Goal: Entertainment & Leisure: Consume media (video, audio)

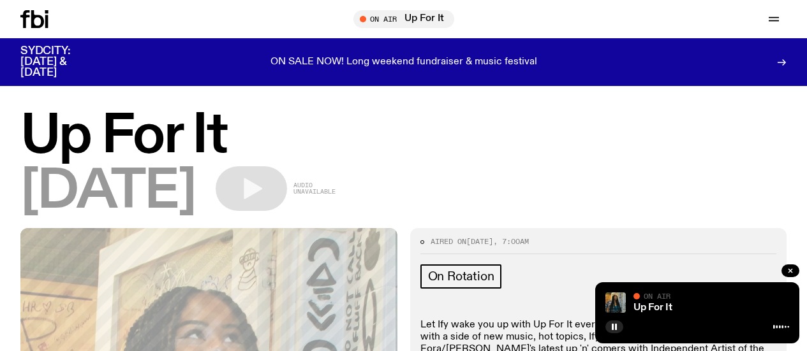
scroll to position [1250, 0]
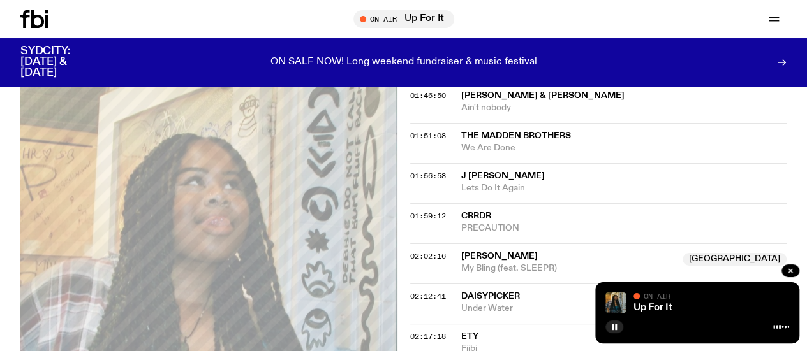
click at [0, 0] on link "Schedule" at bounding box center [0, 0] width 0 height 0
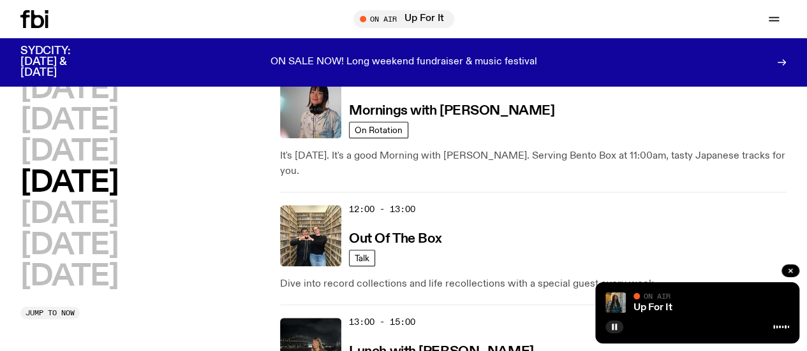
scroll to position [288, 0]
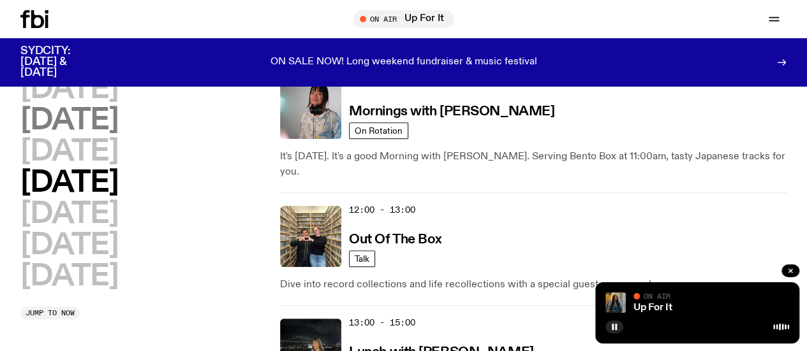
click at [74, 122] on h2 "[DATE]" at bounding box center [69, 120] width 98 height 29
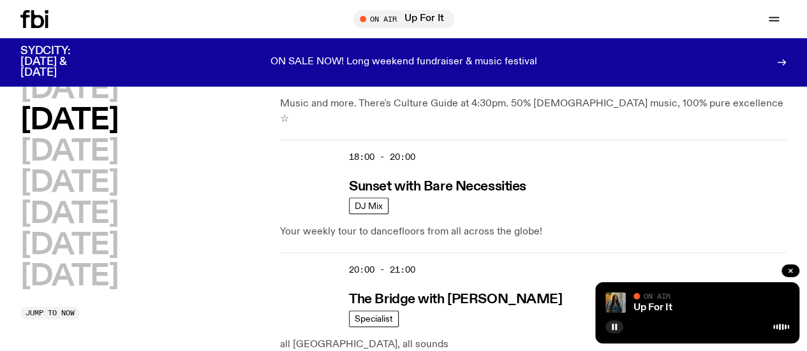
scroll to position [680, 0]
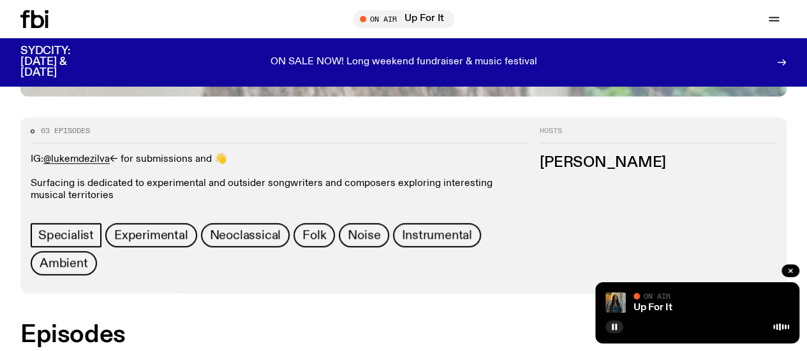
scroll to position [564, 0]
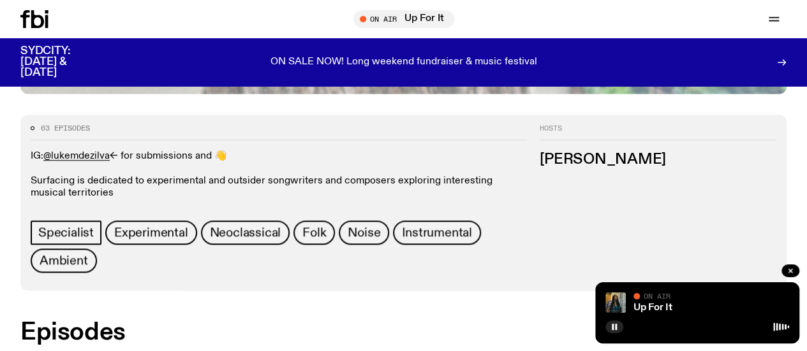
click at [45, 29] on div "Schedule Explore Read Volunteer Newsletter On Air Up For It Tune in live On Air…" at bounding box center [403, 19] width 807 height 38
click at [33, 22] on icon at bounding box center [37, 19] width 13 height 18
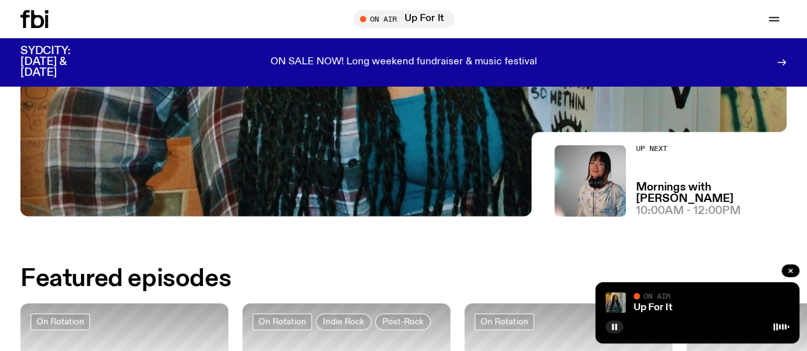
scroll to position [325, 0]
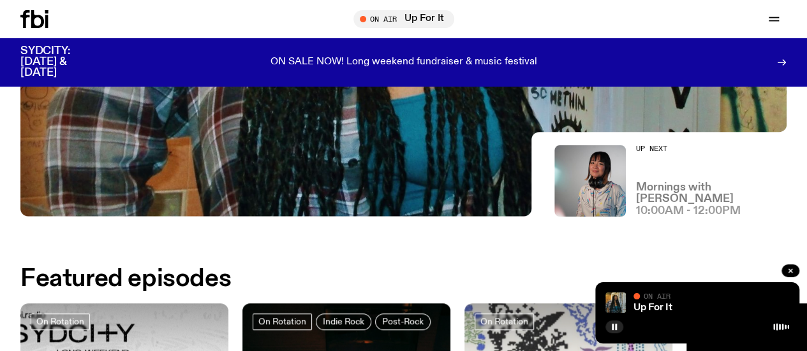
click at [670, 198] on h3 "Mornings with [PERSON_NAME]" at bounding box center [711, 193] width 150 height 22
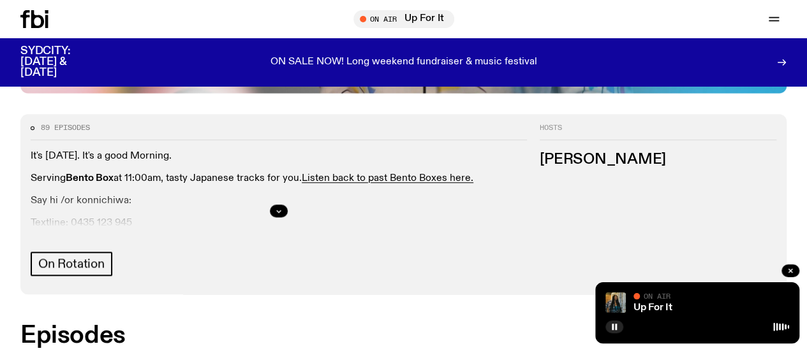
scroll to position [565, 0]
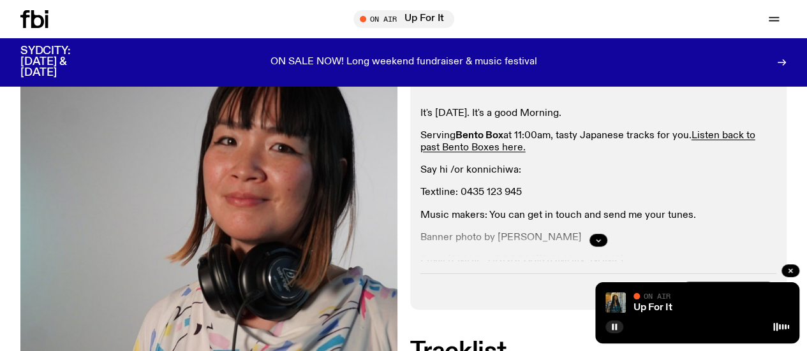
scroll to position [267, 0]
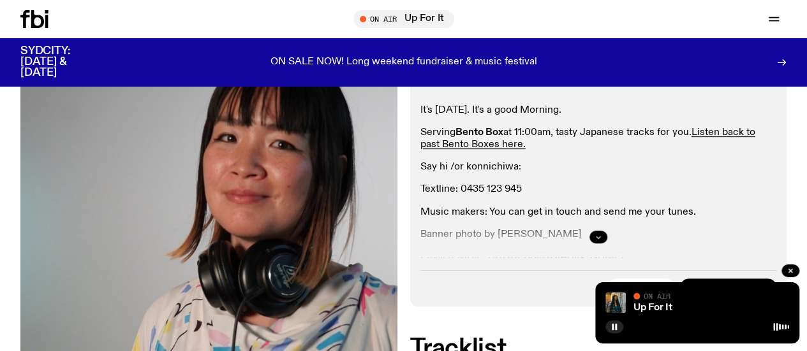
click at [593, 231] on button "button" at bounding box center [598, 237] width 18 height 13
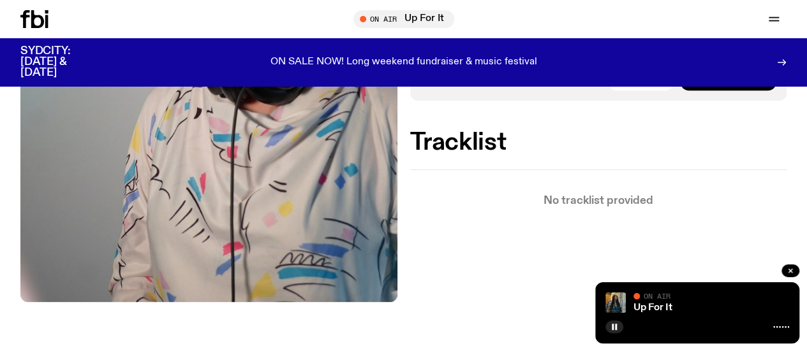
scroll to position [207, 0]
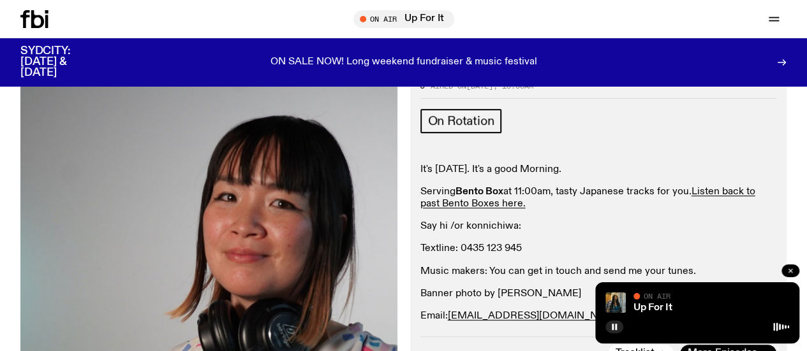
click at [789, 268] on icon "button" at bounding box center [790, 271] width 8 height 8
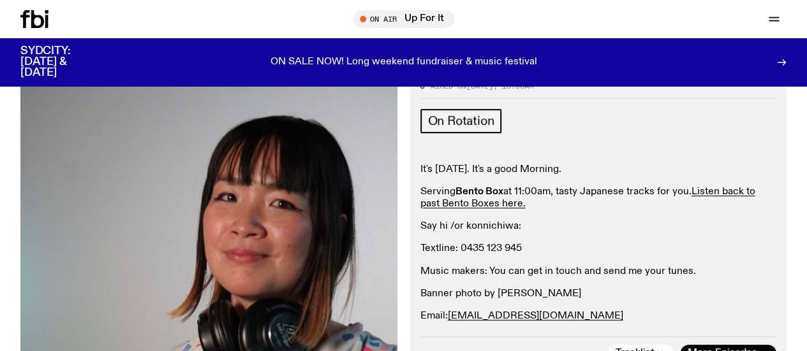
click at [0, 0] on link "Schedule" at bounding box center [0, 0] width 0 height 0
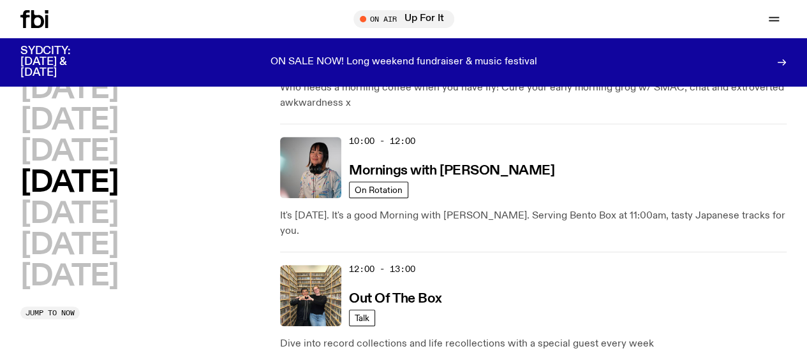
scroll to position [238, 0]
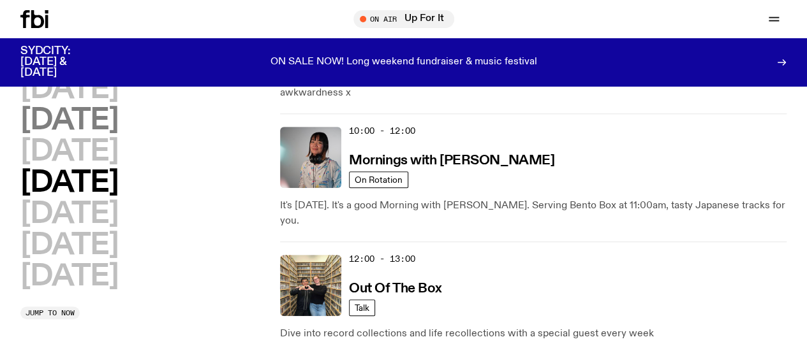
click at [118, 135] on h2 "[DATE]" at bounding box center [69, 120] width 98 height 29
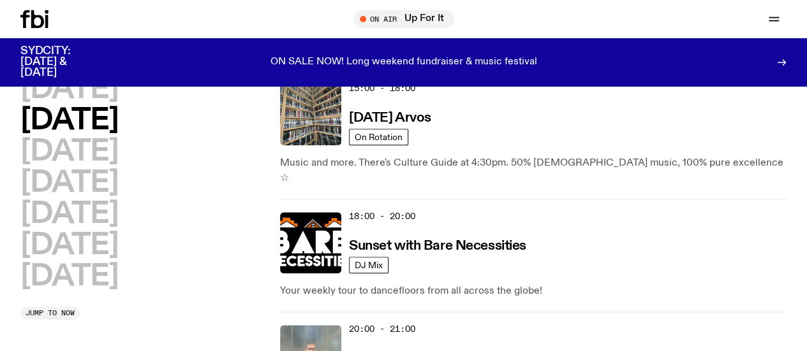
scroll to position [650, 0]
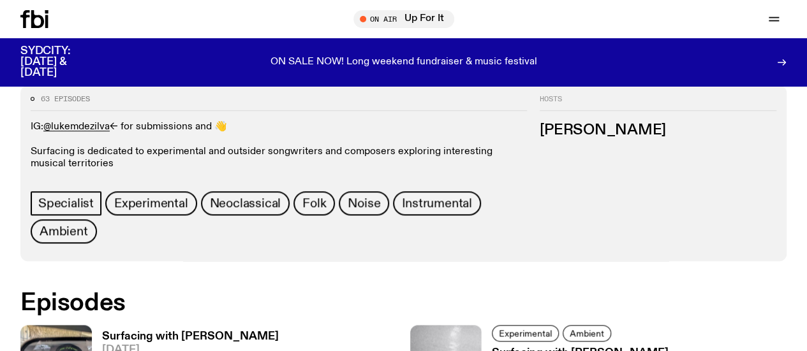
scroll to position [596, 0]
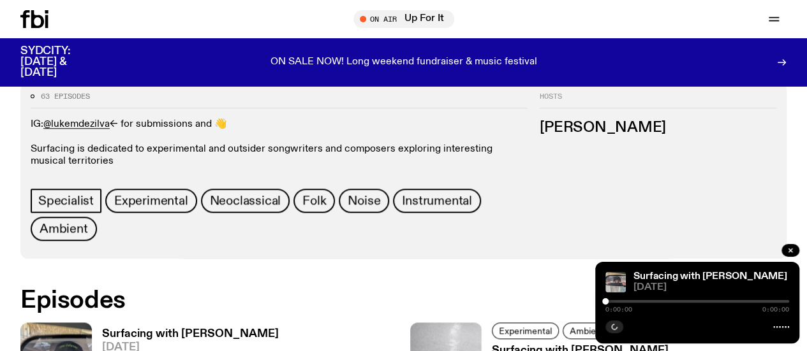
click at [199, 329] on h3 "Surfacing with [PERSON_NAME]" at bounding box center [190, 334] width 177 height 11
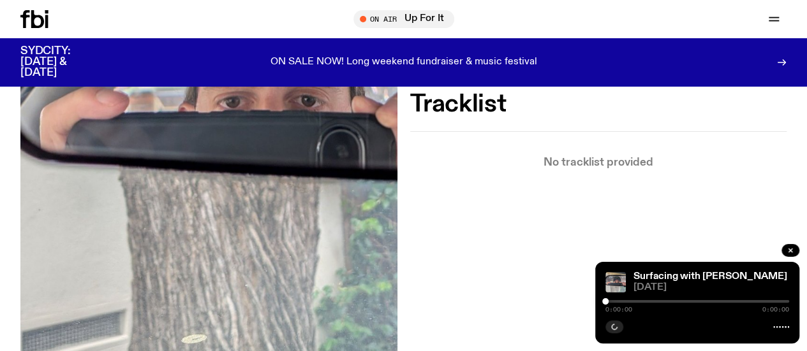
scroll to position [370, 0]
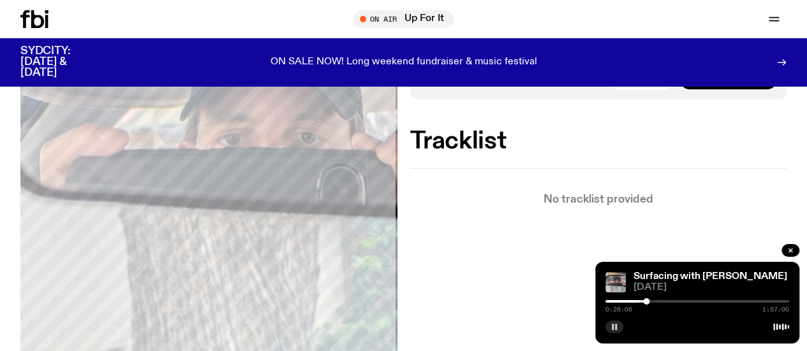
click at [613, 332] on button "button" at bounding box center [614, 327] width 18 height 13
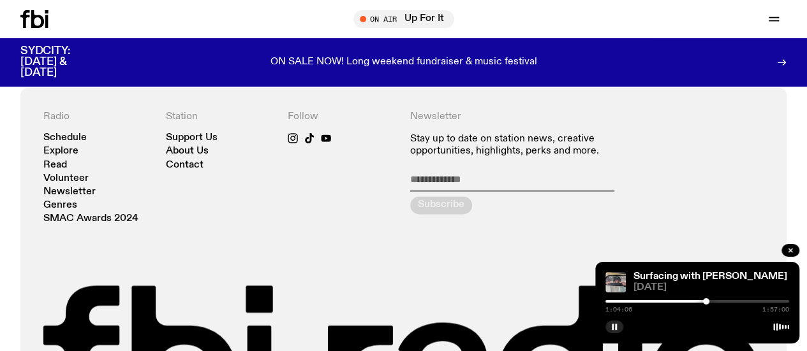
scroll to position [771, 0]
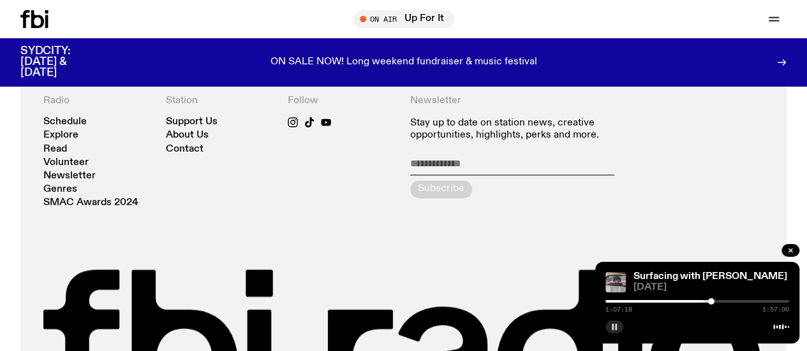
click at [615, 328] on rect "button" at bounding box center [616, 327] width 2 height 6
